Goal: Task Accomplishment & Management: Use online tool/utility

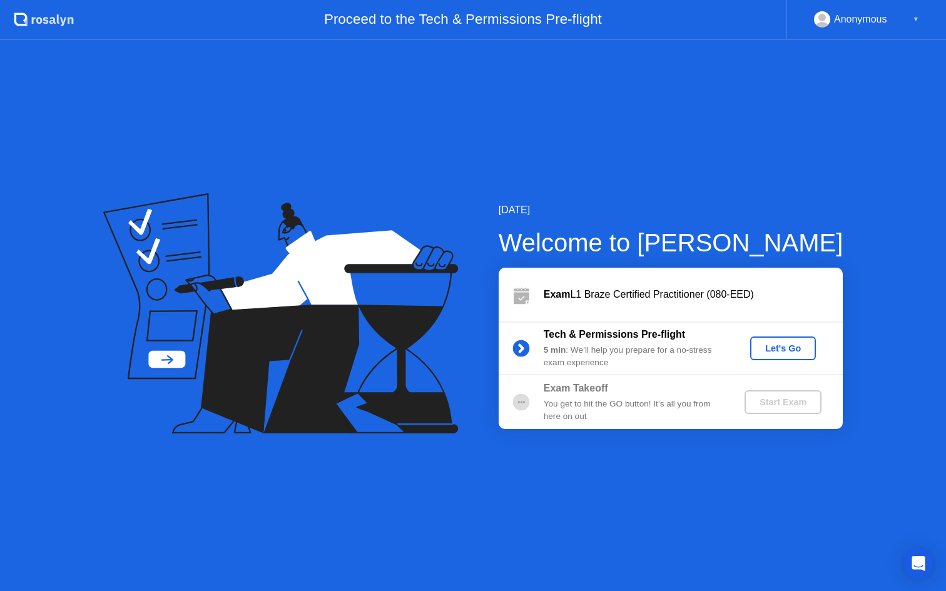
click at [777, 350] on div "Let's Go" at bounding box center [783, 348] width 56 height 10
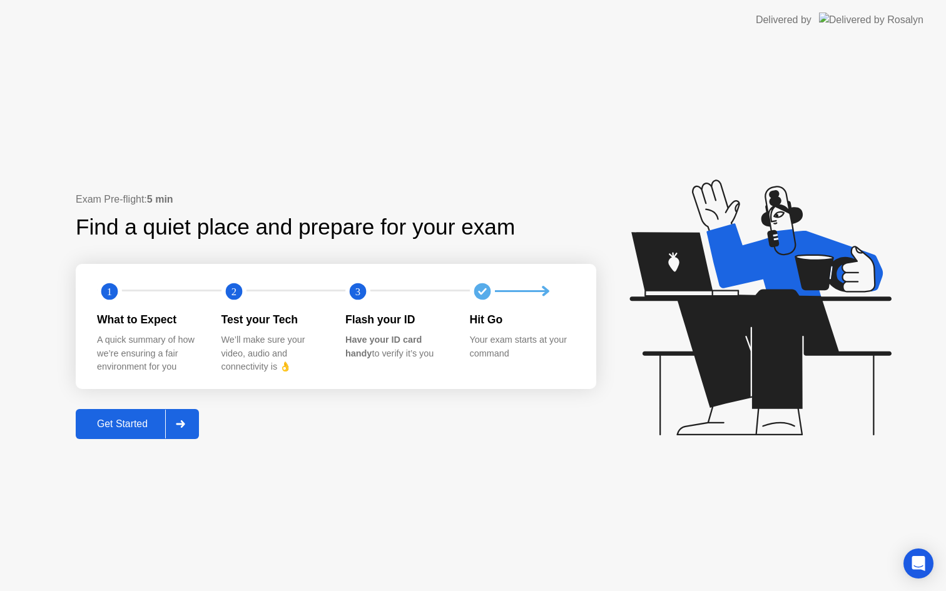
click at [159, 427] on div "Get Started" at bounding box center [122, 423] width 86 height 11
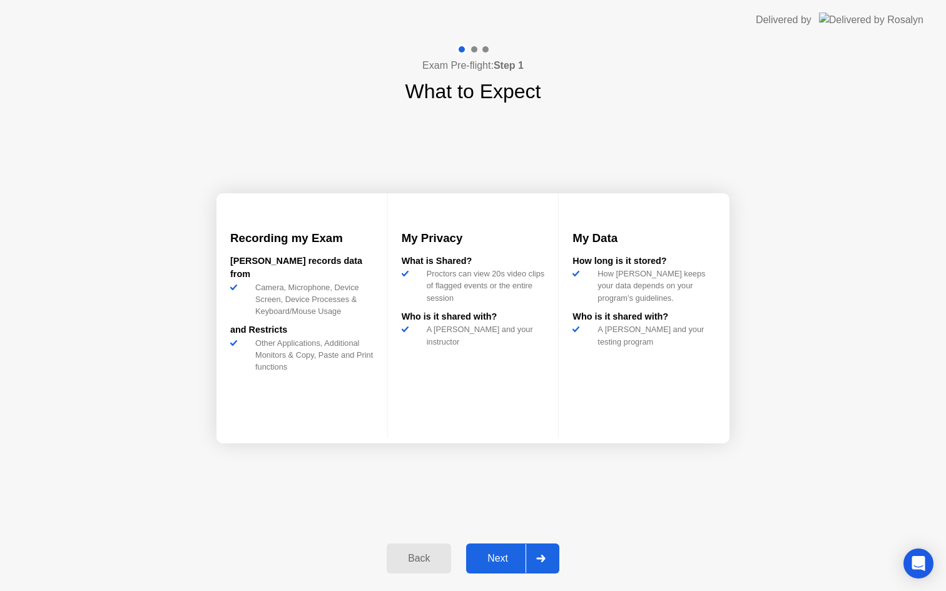
click at [504, 555] on div "Next" at bounding box center [498, 558] width 56 height 11
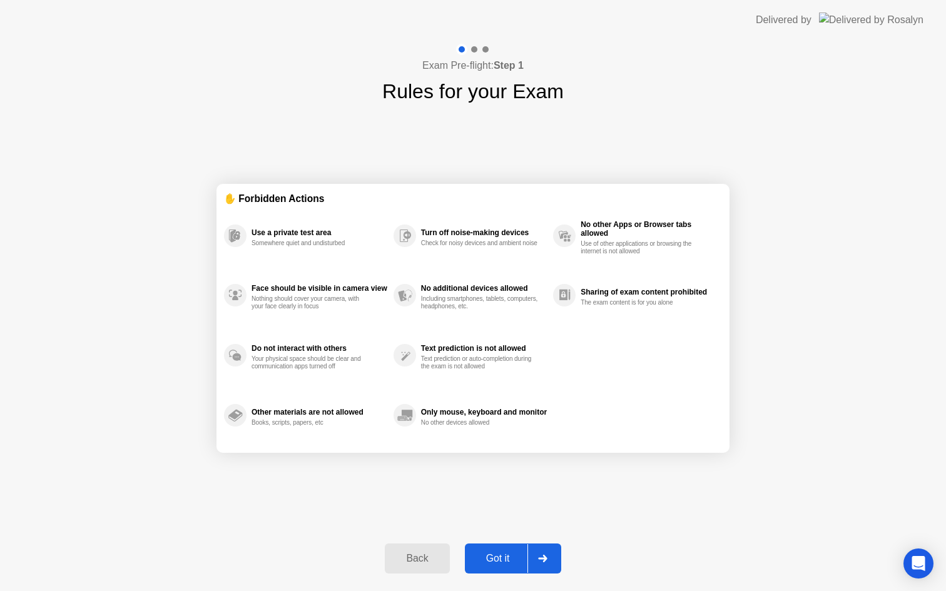
click at [506, 556] on div "Got it" at bounding box center [497, 558] width 59 height 11
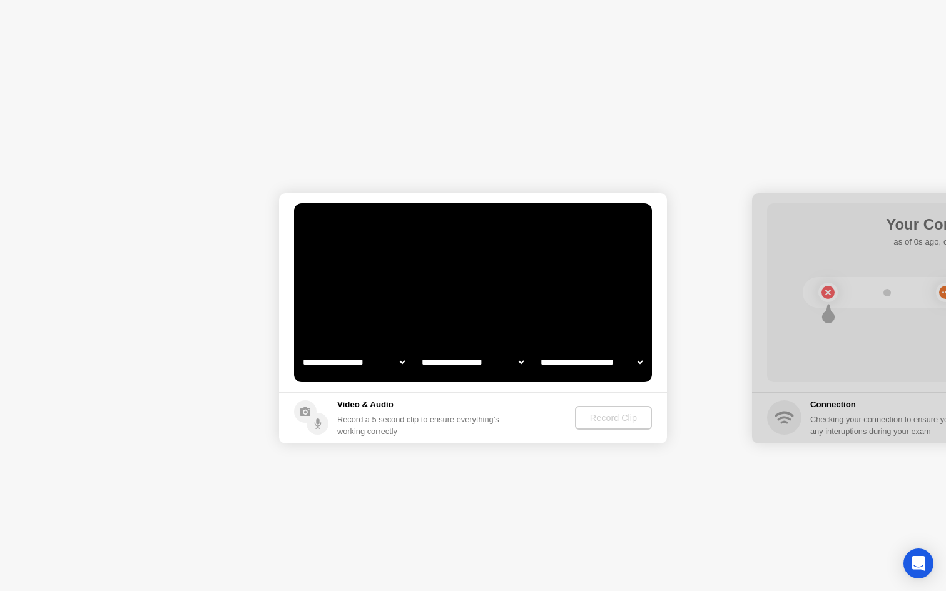
select select "**********"
select select "*******"
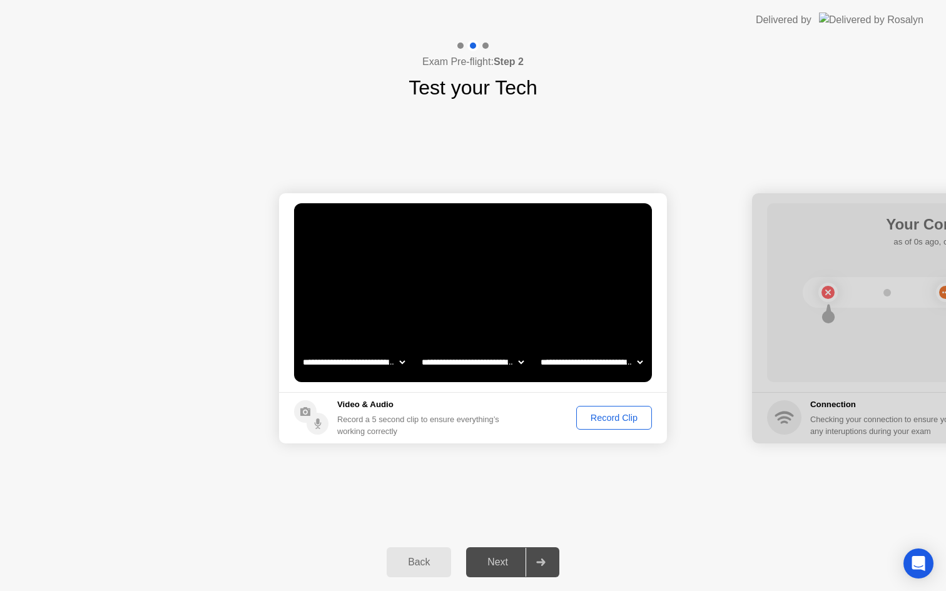
click at [607, 420] on div "Record Clip" at bounding box center [613, 418] width 67 height 10
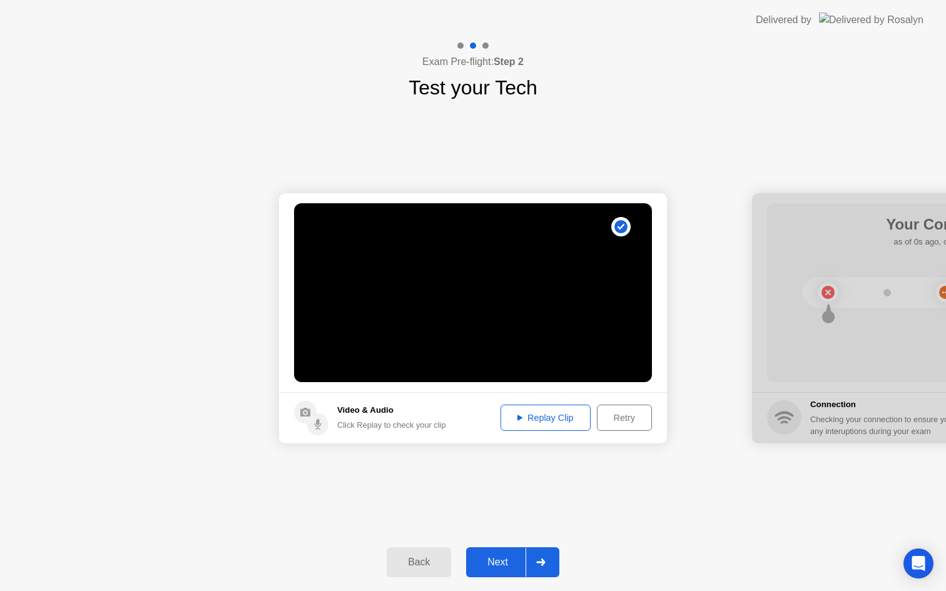
click at [500, 572] on button "Next" at bounding box center [512, 562] width 93 height 30
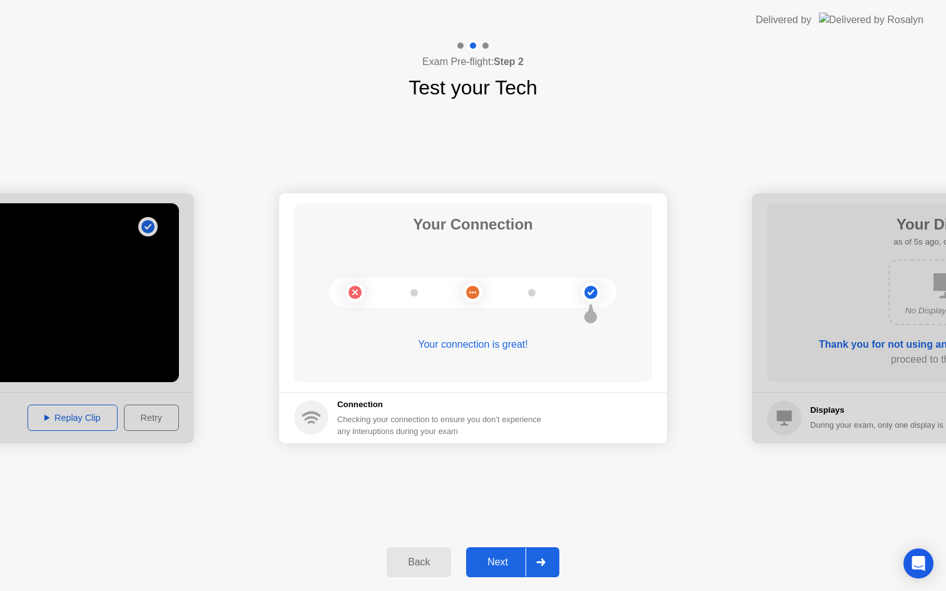
click at [497, 567] on div "Next" at bounding box center [498, 562] width 56 height 11
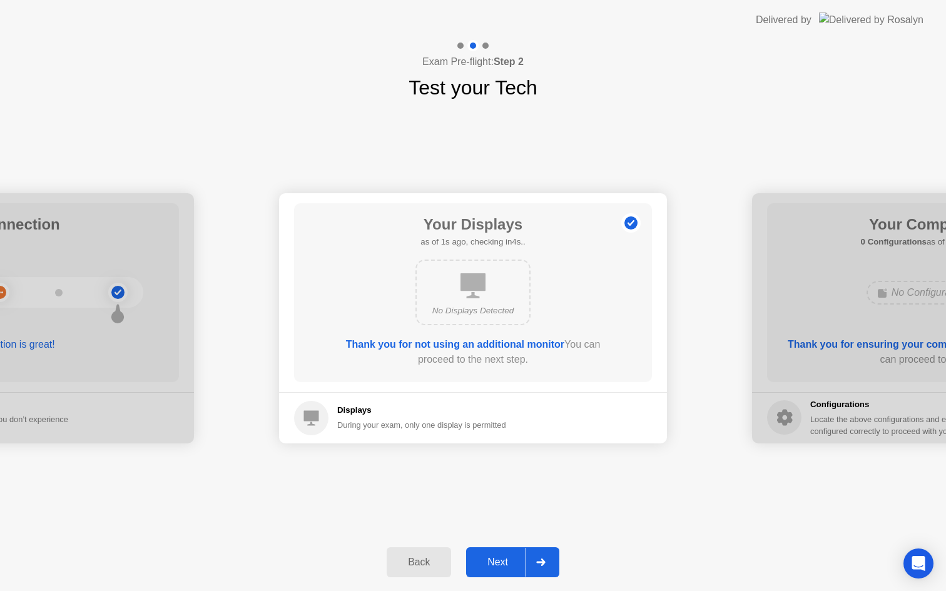
click at [500, 564] on div "Next" at bounding box center [498, 562] width 56 height 11
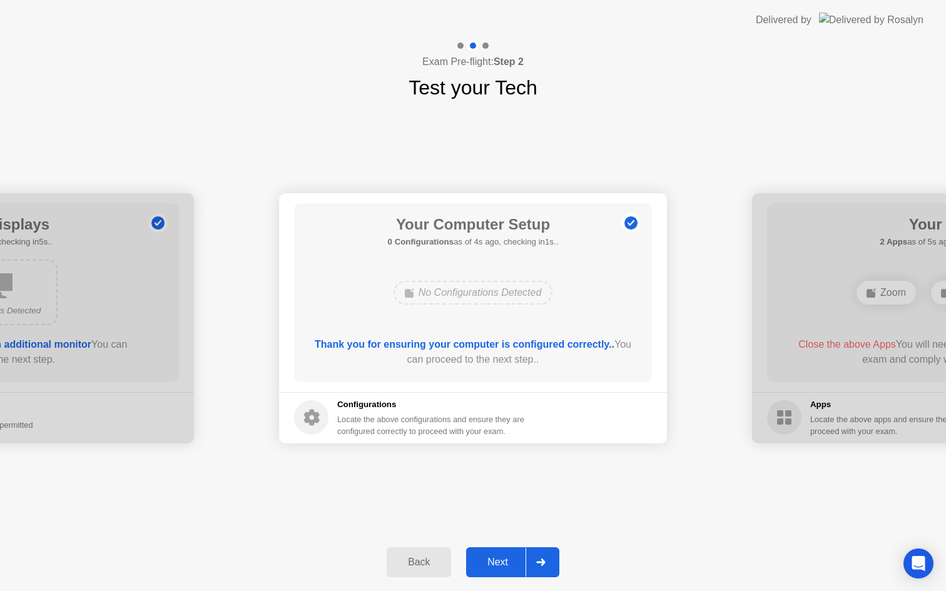
click at [498, 563] on div "Next" at bounding box center [498, 562] width 56 height 11
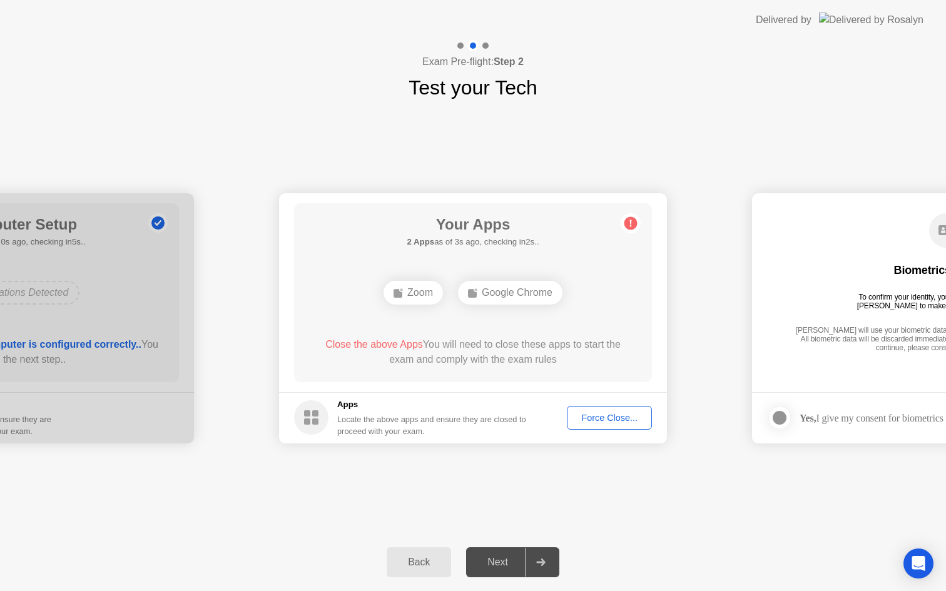
click at [420, 293] on div "Zoom" at bounding box center [412, 293] width 59 height 24
click at [597, 414] on div "Force Close..." at bounding box center [609, 418] width 76 height 10
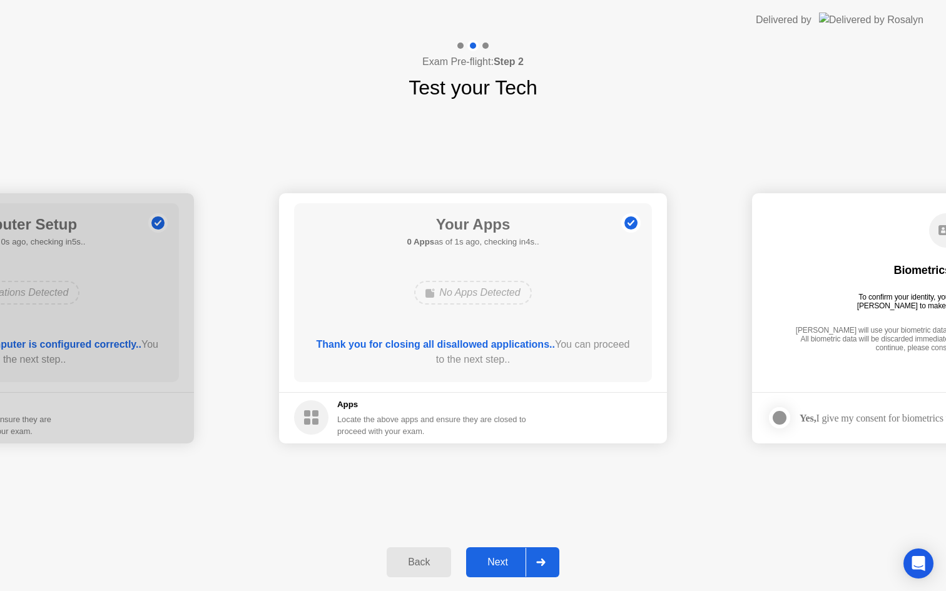
click at [494, 554] on button "Next" at bounding box center [512, 562] width 93 height 30
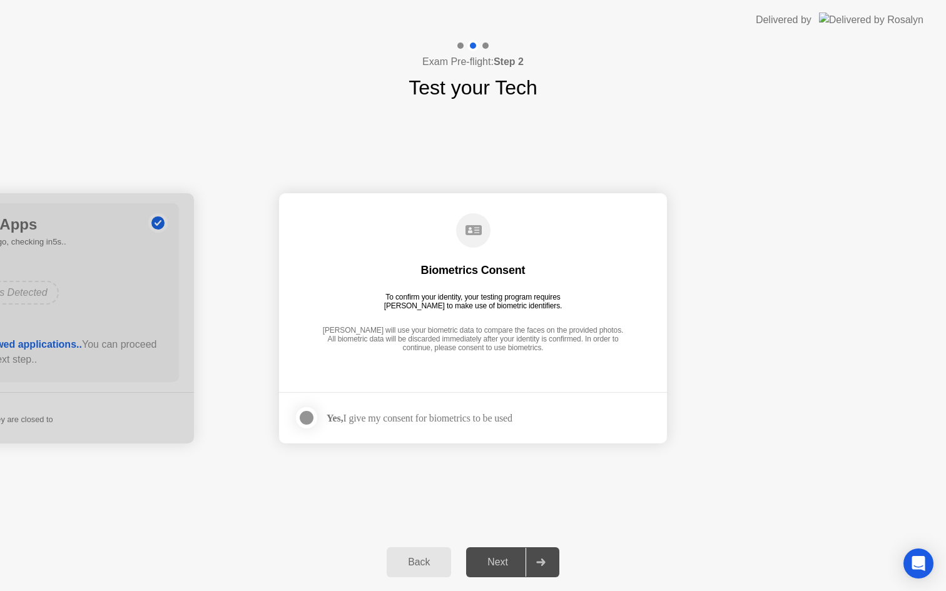
click at [499, 566] on div "Next" at bounding box center [498, 562] width 56 height 11
click at [311, 419] on div at bounding box center [306, 417] width 15 height 15
click at [499, 565] on div "Next" at bounding box center [498, 562] width 56 height 11
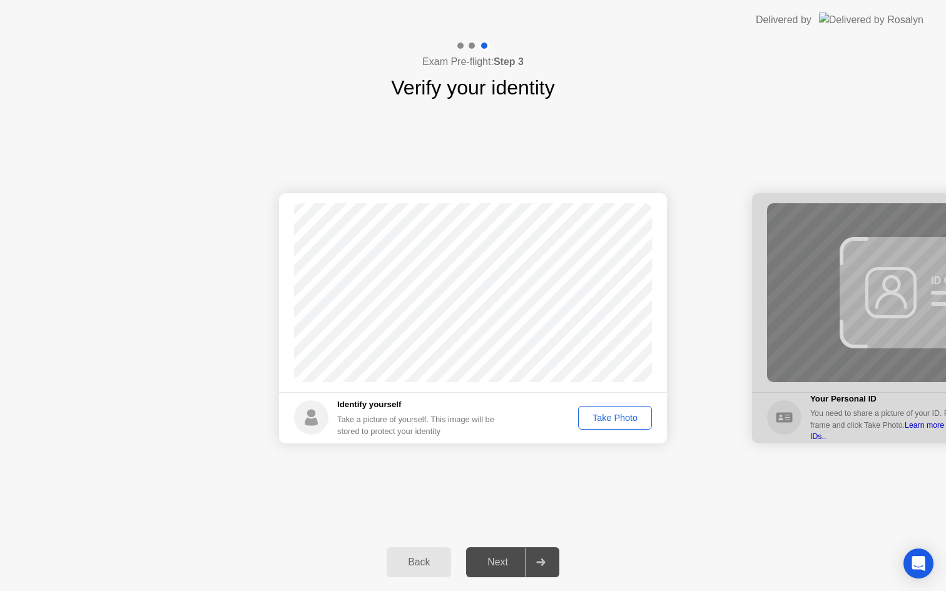
click at [612, 420] on div "Take Photo" at bounding box center [614, 418] width 65 height 10
click at [612, 420] on div "Retake" at bounding box center [623, 418] width 49 height 10
click at [612, 420] on div "Take Photo" at bounding box center [614, 418] width 65 height 10
click at [506, 562] on div "Next" at bounding box center [498, 562] width 56 height 11
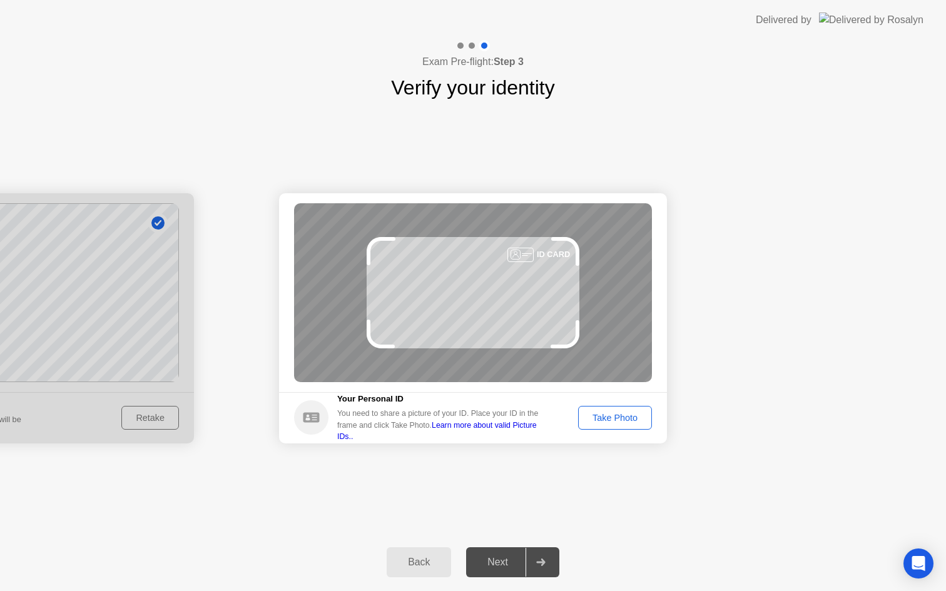
click at [611, 423] on div "Take Photo" at bounding box center [614, 418] width 65 height 10
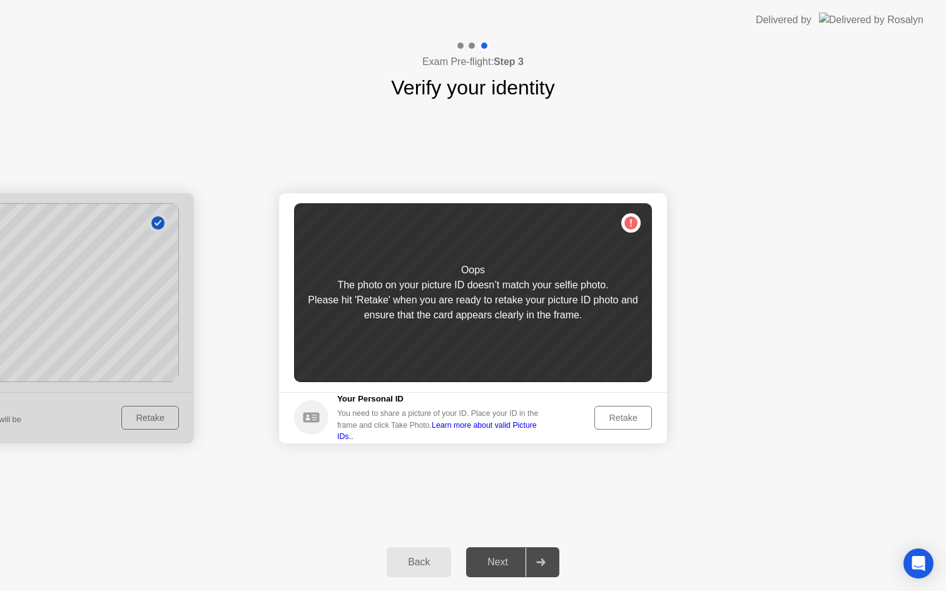
click at [611, 423] on div "Retake" at bounding box center [623, 418] width 49 height 10
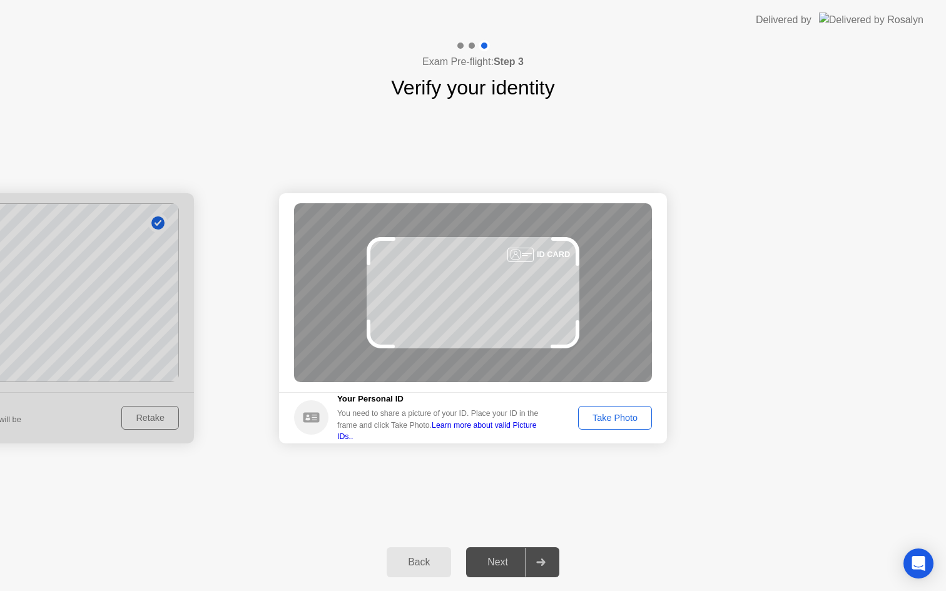
click at [611, 423] on div "Take Photo" at bounding box center [614, 418] width 65 height 10
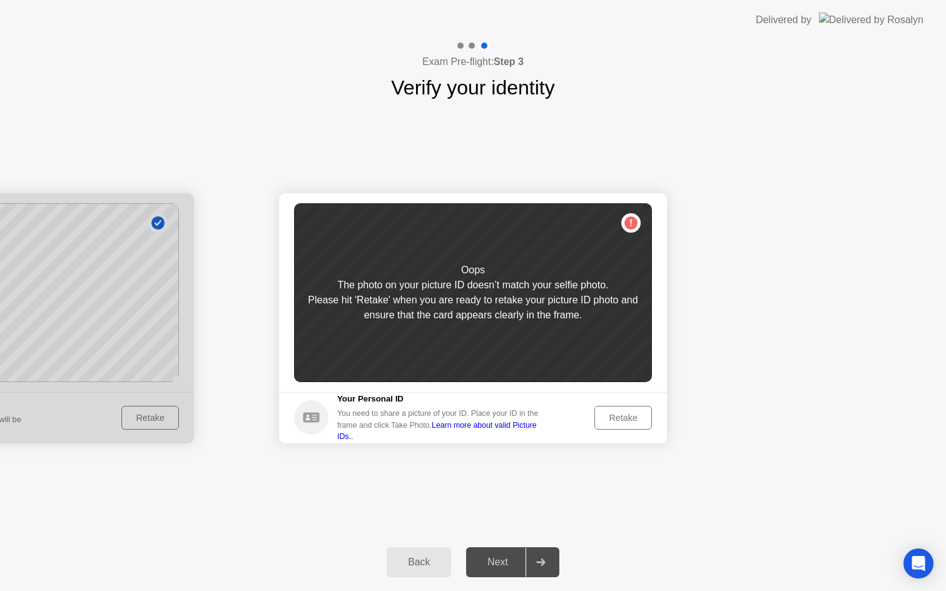
click at [611, 423] on div "Retake" at bounding box center [623, 418] width 49 height 10
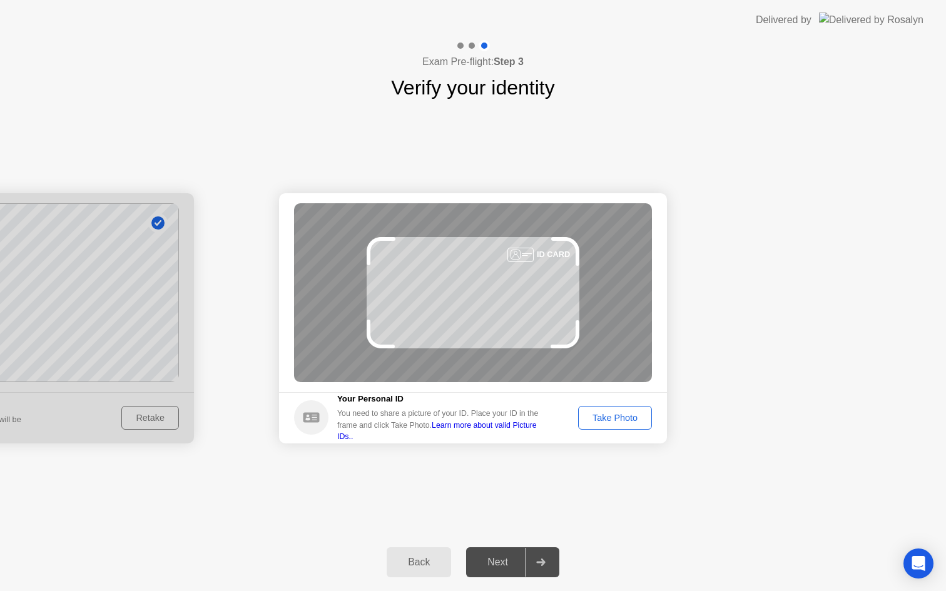
click at [611, 423] on div "Take Photo" at bounding box center [614, 418] width 65 height 10
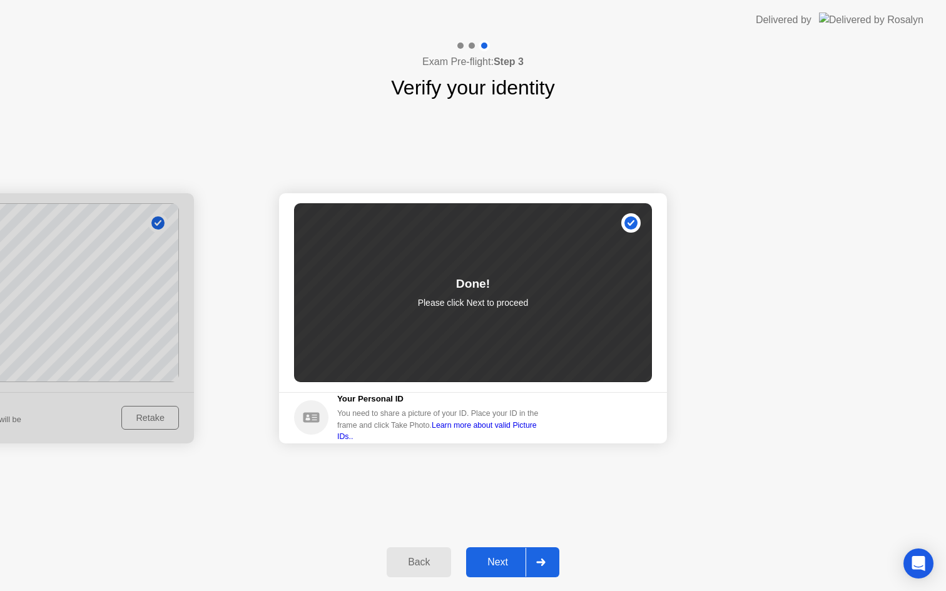
click at [507, 572] on button "Next" at bounding box center [512, 562] width 93 height 30
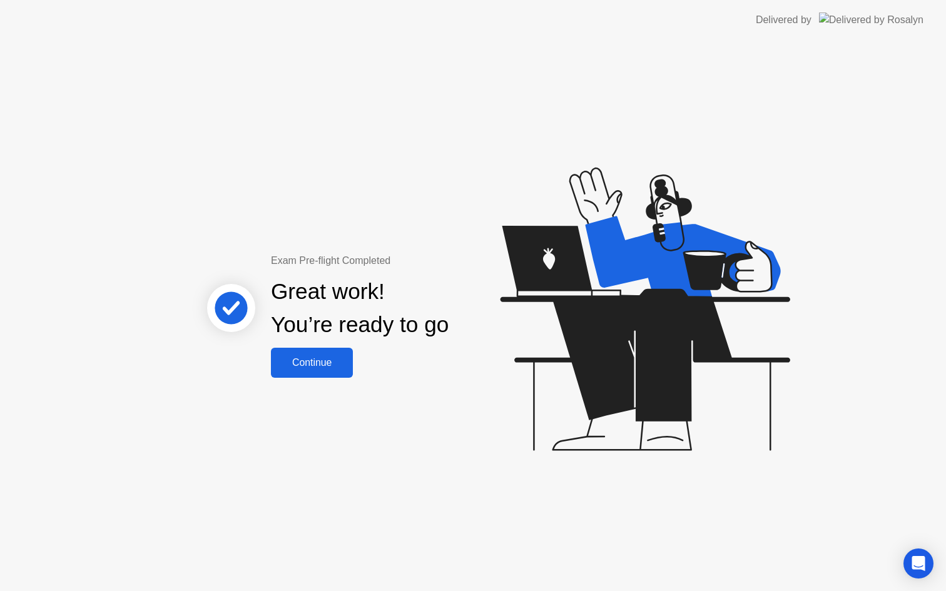
click at [326, 362] on div "Continue" at bounding box center [312, 362] width 74 height 11
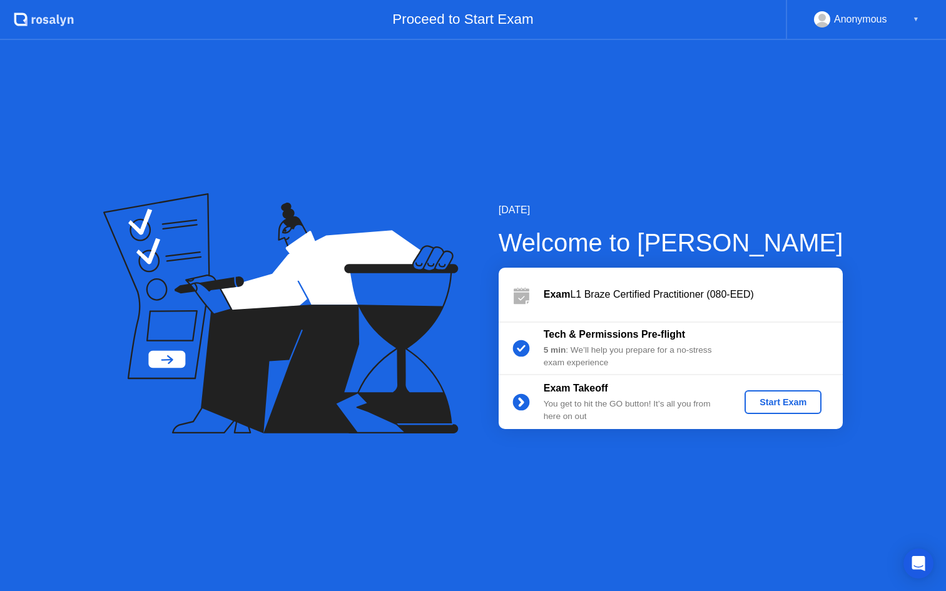
click at [779, 404] on div "Start Exam" at bounding box center [782, 402] width 67 height 10
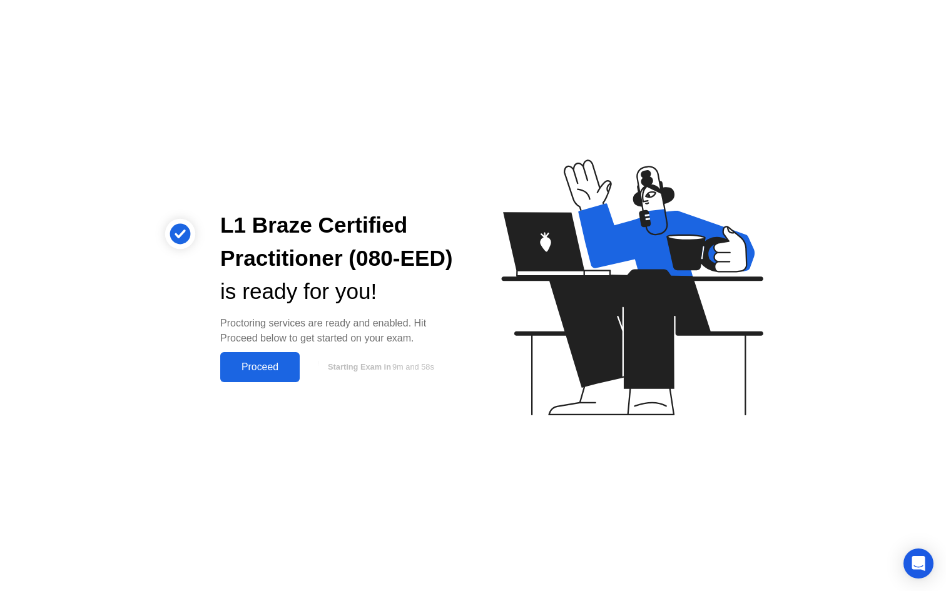
click at [264, 370] on div "Proceed" at bounding box center [260, 367] width 72 height 11
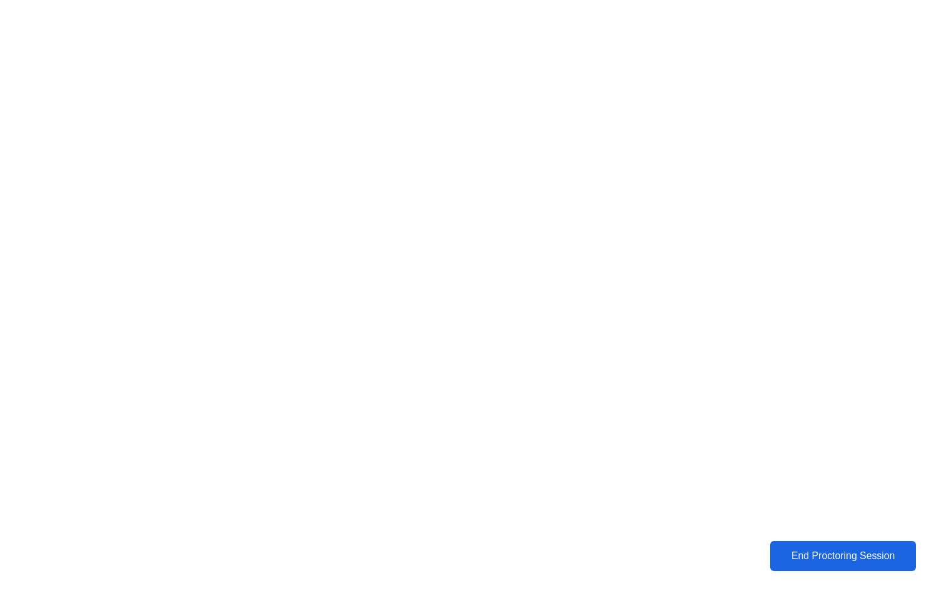
click at [799, 558] on div "End Proctoring Session" at bounding box center [843, 555] width 138 height 11
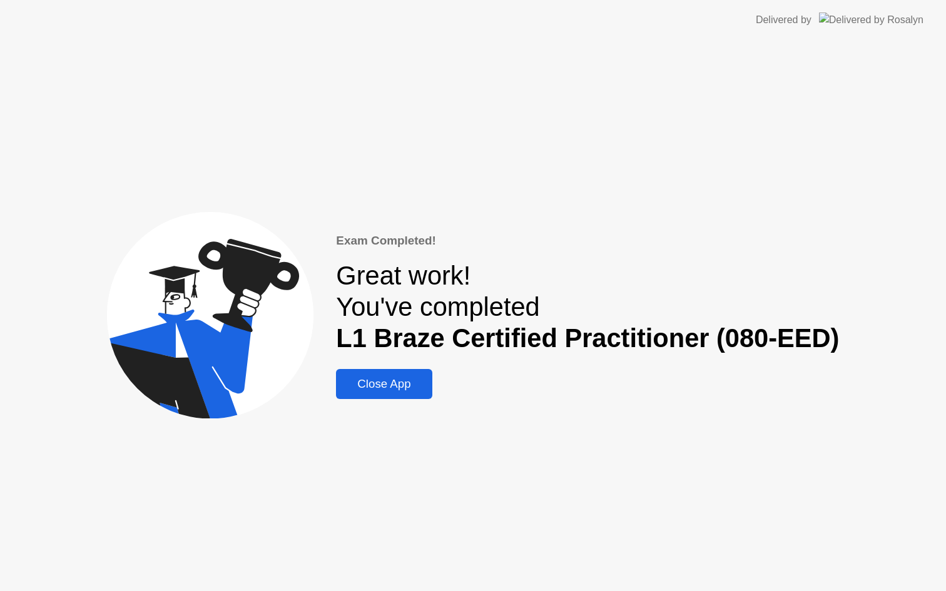
click at [395, 380] on div "Close App" at bounding box center [384, 384] width 88 height 14
